Goal: Task Accomplishment & Management: Manage account settings

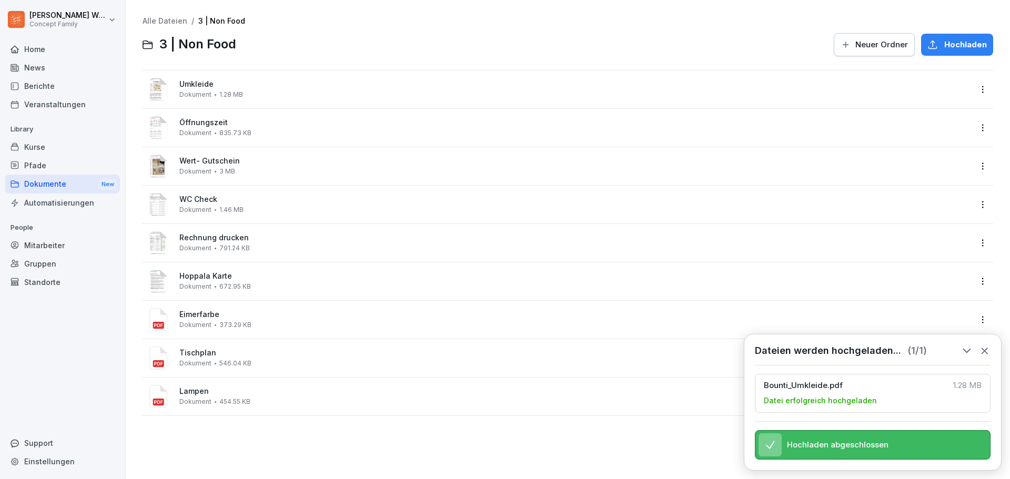
click at [303, 439] on div "Alle Dateien / 3 | Non Food 3 | Non Food Neuer Ordner Hochladen Umkleide Dokume…" at bounding box center [568, 240] width 869 height 464
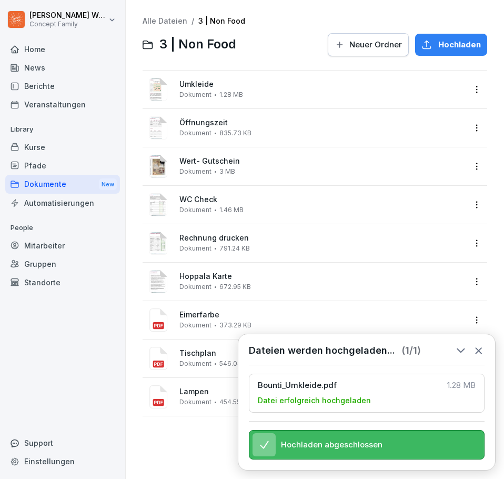
click at [480, 348] on icon at bounding box center [479, 351] width 6 height 6
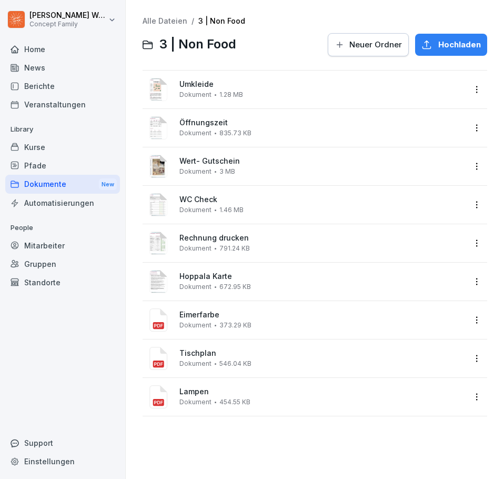
click at [467, 244] on html "[PERSON_NAME] Concept Family Home News Berichte Veranstaltungen Library Kurse P…" at bounding box center [252, 239] width 504 height 479
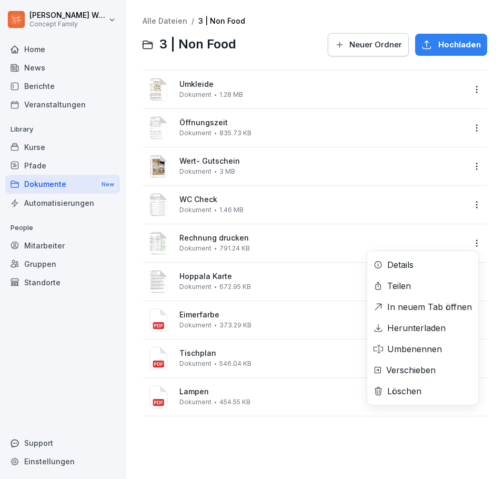
click at [471, 244] on html "[PERSON_NAME] Concept Family Home News Berichte Veranstaltungen Library Kurse P…" at bounding box center [252, 239] width 504 height 479
click at [419, 396] on div "Löschen" at bounding box center [404, 391] width 34 height 13
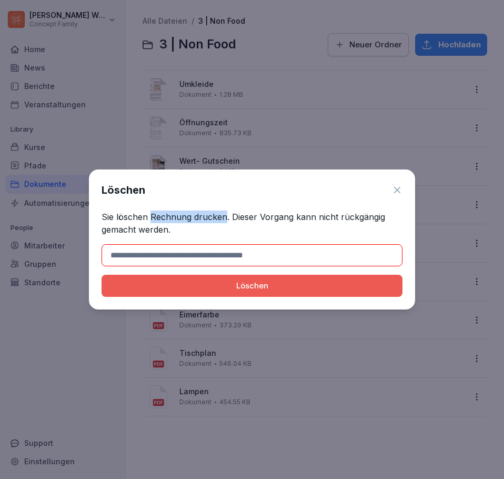
drag, startPoint x: 150, startPoint y: 217, endPoint x: 223, endPoint y: 214, distance: 72.2
click at [223, 214] on p "Sie löschen Rechnung drucken. Dieser Vorgang kann nicht rückgängig gemacht werd…" at bounding box center [252, 222] width 301 height 25
copy p "Rechnung drucken"
click at [219, 254] on input at bounding box center [252, 255] width 301 height 22
paste input "**********"
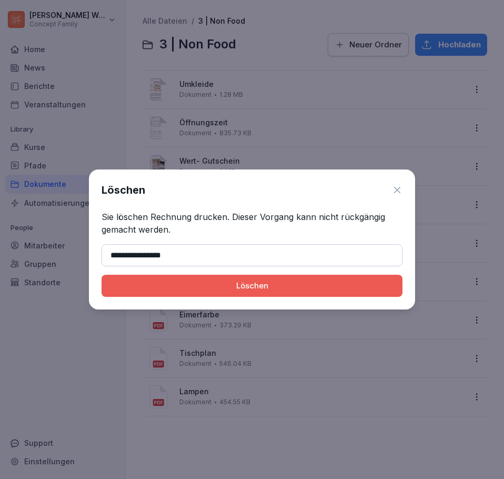
type input "**********"
click at [228, 287] on div "Löschen" at bounding box center [252, 286] width 284 height 12
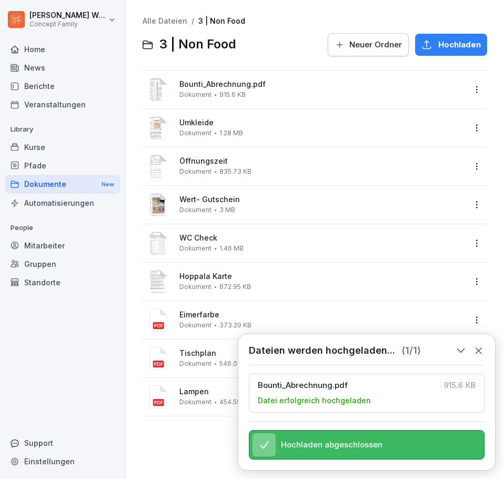
click at [482, 345] on icon at bounding box center [479, 351] width 12 height 12
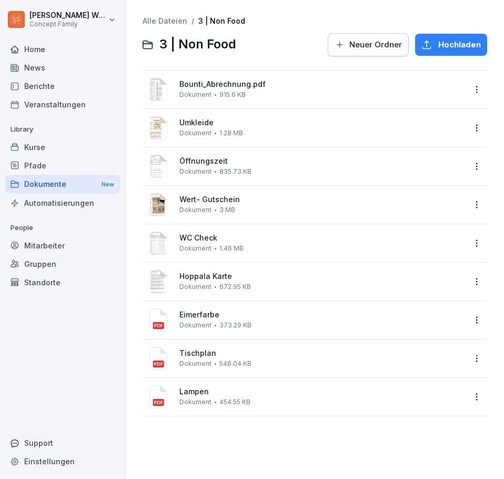
click at [469, 89] on html "[PERSON_NAME] Concept Family Home News Berichte Veranstaltungen Library Kurse P…" at bounding box center [252, 239] width 504 height 479
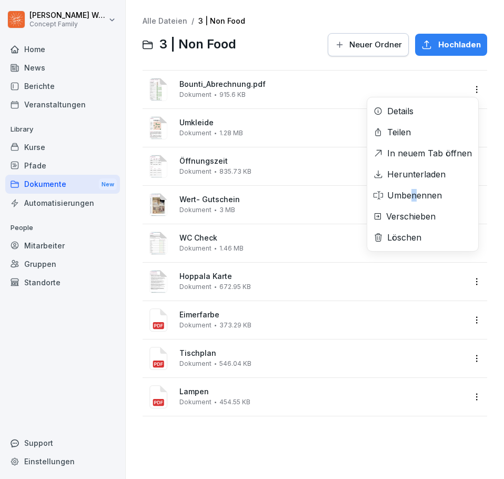
click at [414, 198] on div "Umbenennen" at bounding box center [414, 195] width 55 height 13
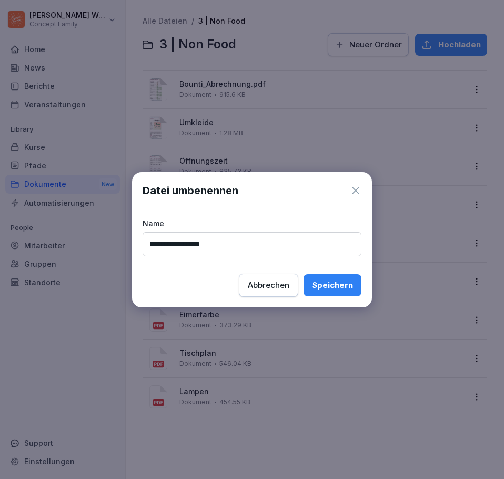
type input "**********"
click at [330, 287] on div "Speichern" at bounding box center [332, 285] width 41 height 12
